Goal: Information Seeking & Learning: Learn about a topic

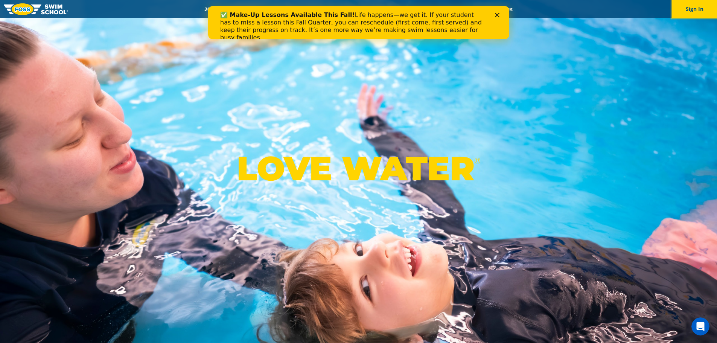
drag, startPoint x: 690, startPoint y: 13, endPoint x: 693, endPoint y: 20, distance: 7.3
click at [690, 13] on button "Sign In" at bounding box center [694, 9] width 45 height 18
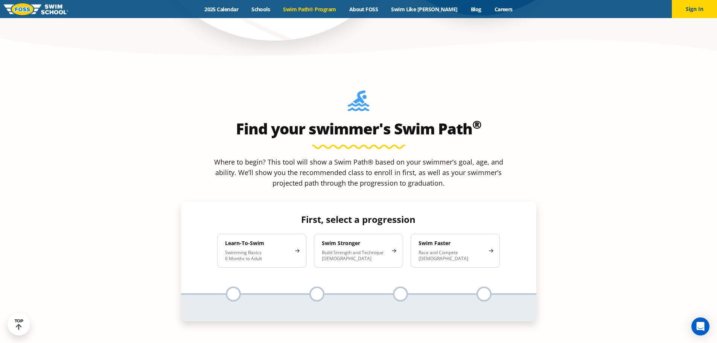
scroll to position [678, 0]
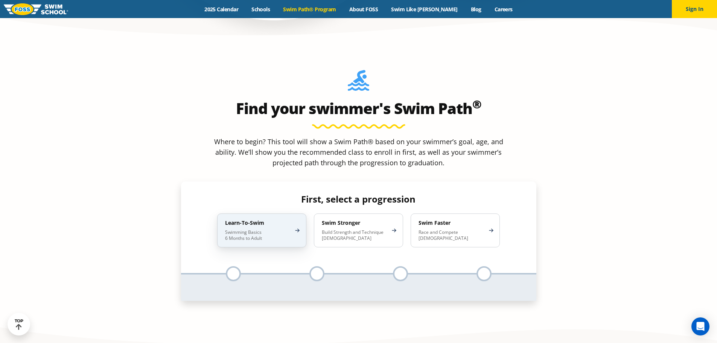
click at [287, 229] on p "Swimming Basics 6 Months to Adult" at bounding box center [258, 235] width 66 height 12
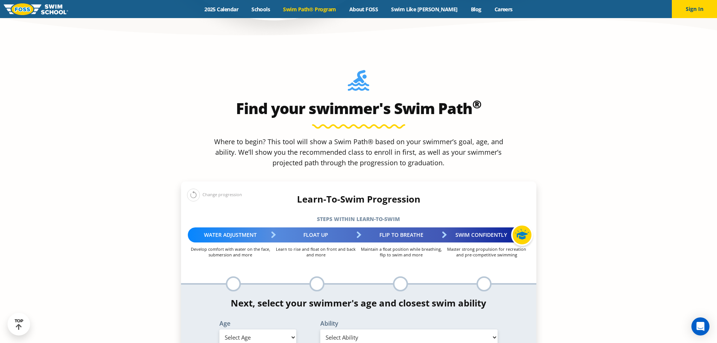
click at [315, 276] on div at bounding box center [316, 283] width 15 height 15
click at [361, 329] on select "Select Ability" at bounding box center [409, 337] width 178 height 16
click at [245, 329] on select "Select Age [DEMOGRAPHIC_DATA] months - 1 year 1 year 2 years 3 years 4 years 5 …" at bounding box center [257, 337] width 77 height 16
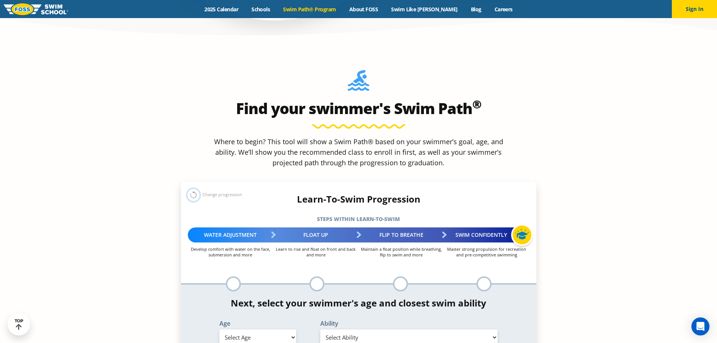
click at [190, 189] on button at bounding box center [193, 195] width 13 height 13
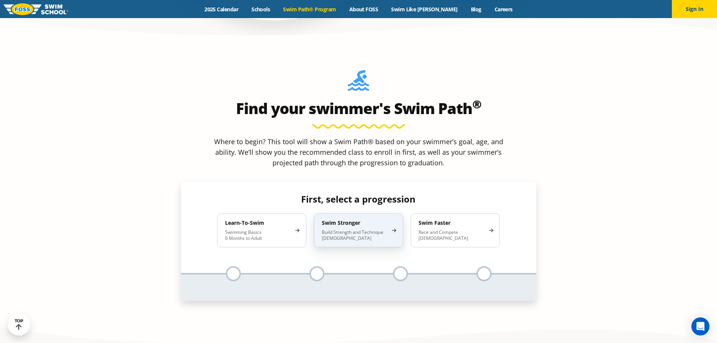
click at [356, 213] on div "Swim Stronger Build Strength and Technique [DEMOGRAPHIC_DATA]" at bounding box center [358, 230] width 89 height 34
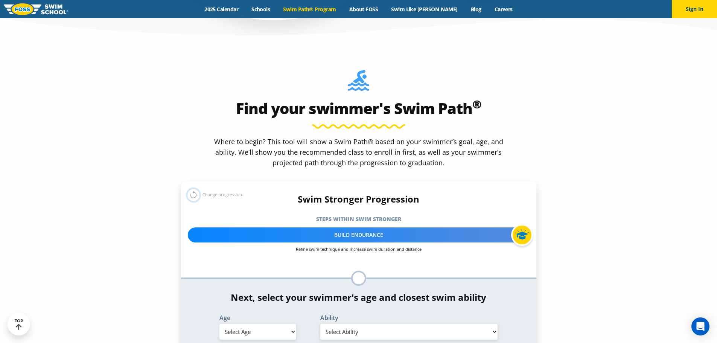
click at [195, 189] on button at bounding box center [193, 195] width 13 height 13
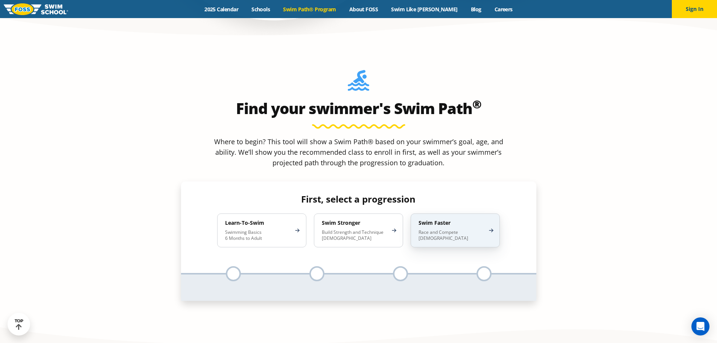
click at [469, 229] on p "Race and Compete [DEMOGRAPHIC_DATA]" at bounding box center [452, 235] width 66 height 12
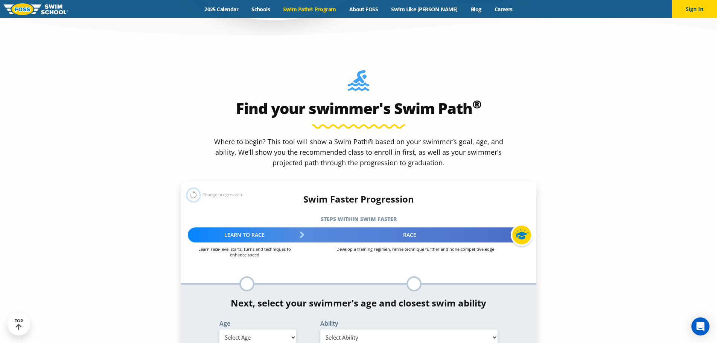
click at [188, 189] on button at bounding box center [193, 195] width 13 height 13
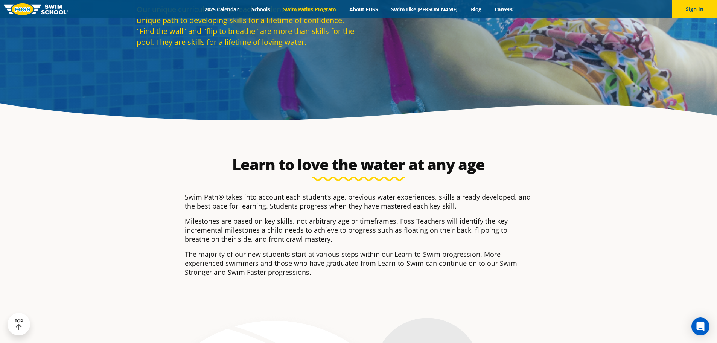
scroll to position [0, 0]
